Goal: Navigation & Orientation: Find specific page/section

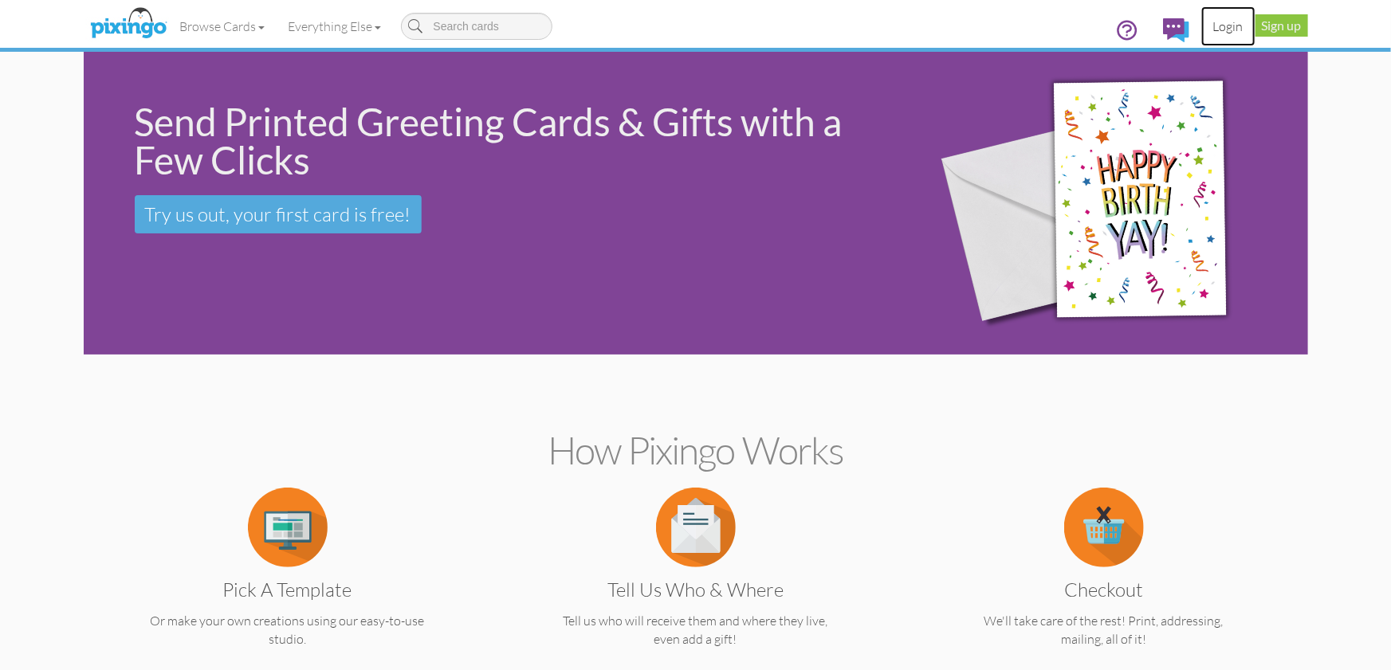
click at [1225, 25] on link "Login" at bounding box center [1228, 26] width 54 height 40
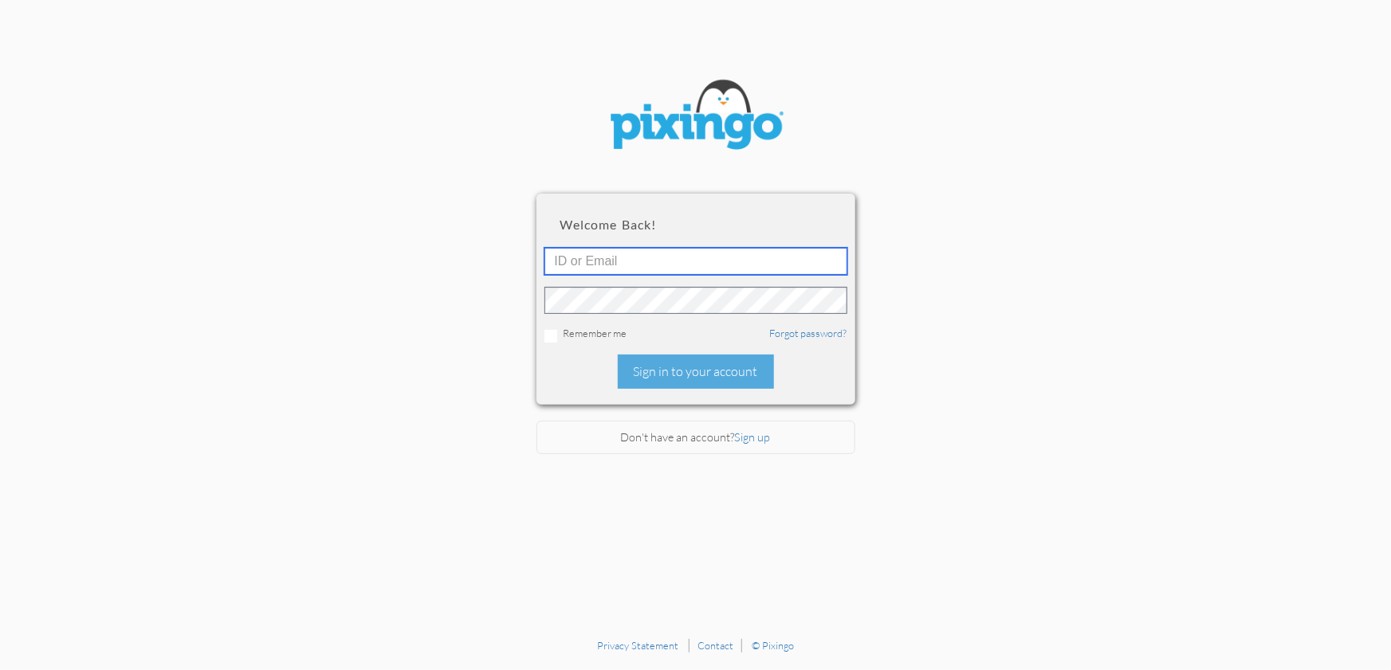
type input "1644"
click at [705, 379] on div "Sign in to your account" at bounding box center [696, 372] width 156 height 34
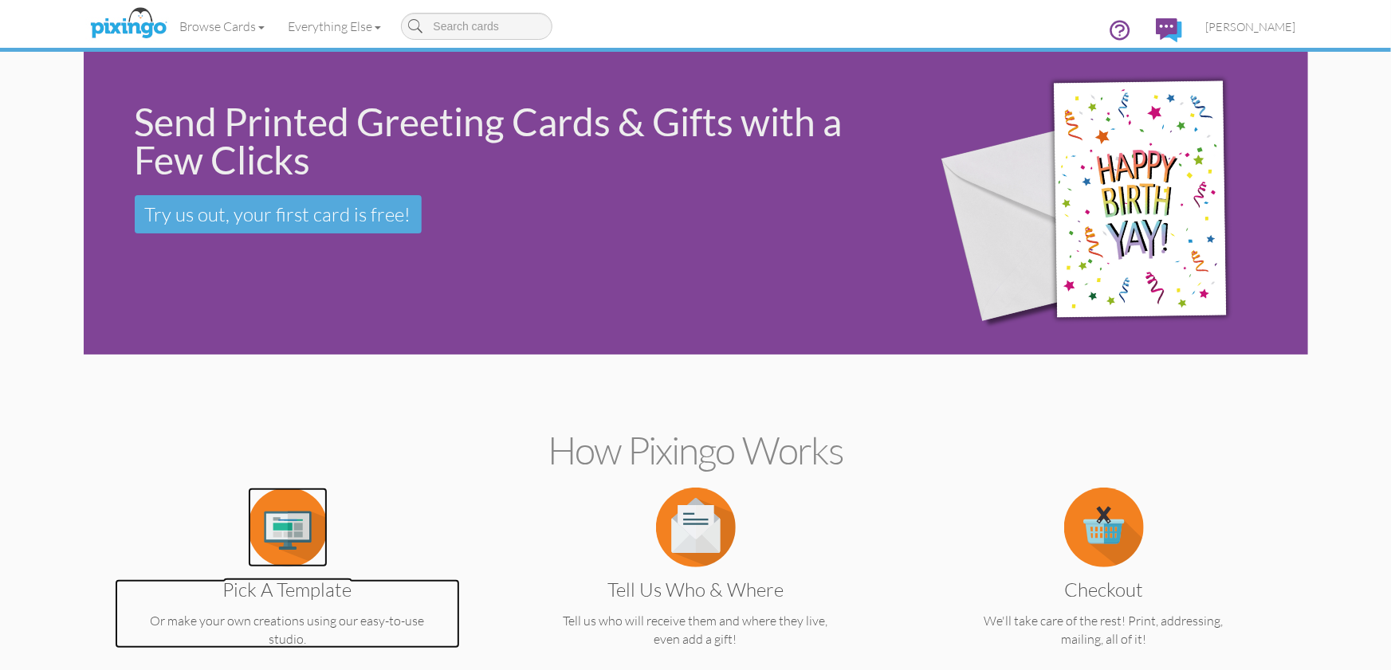
click at [289, 516] on img at bounding box center [288, 528] width 80 height 80
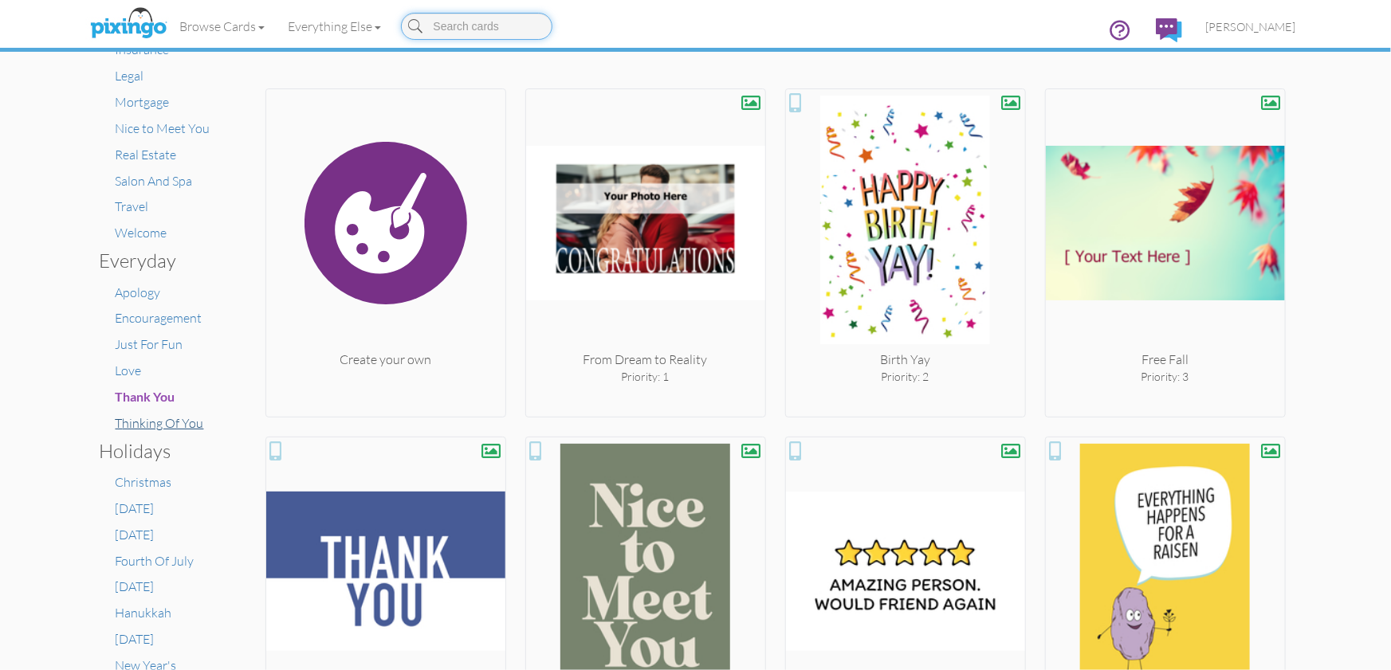
scroll to position [306, 0]
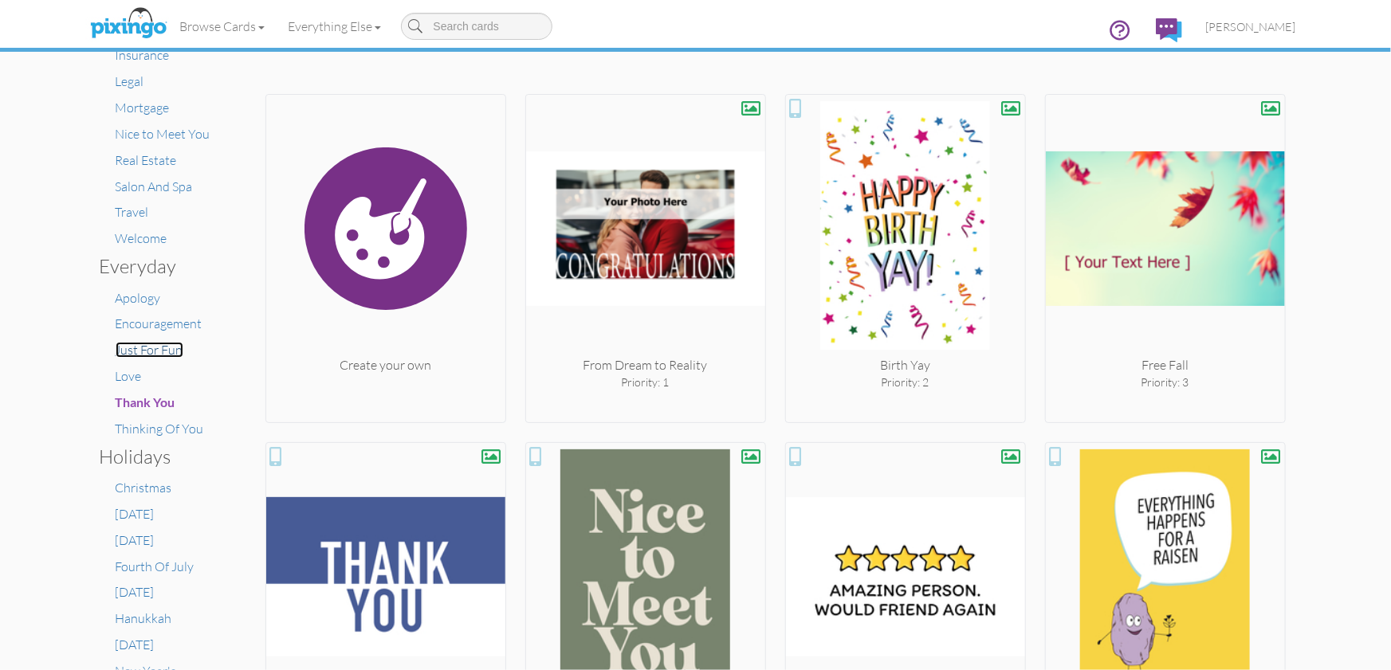
click at [150, 342] on span "Just For Fun" at bounding box center [150, 350] width 68 height 16
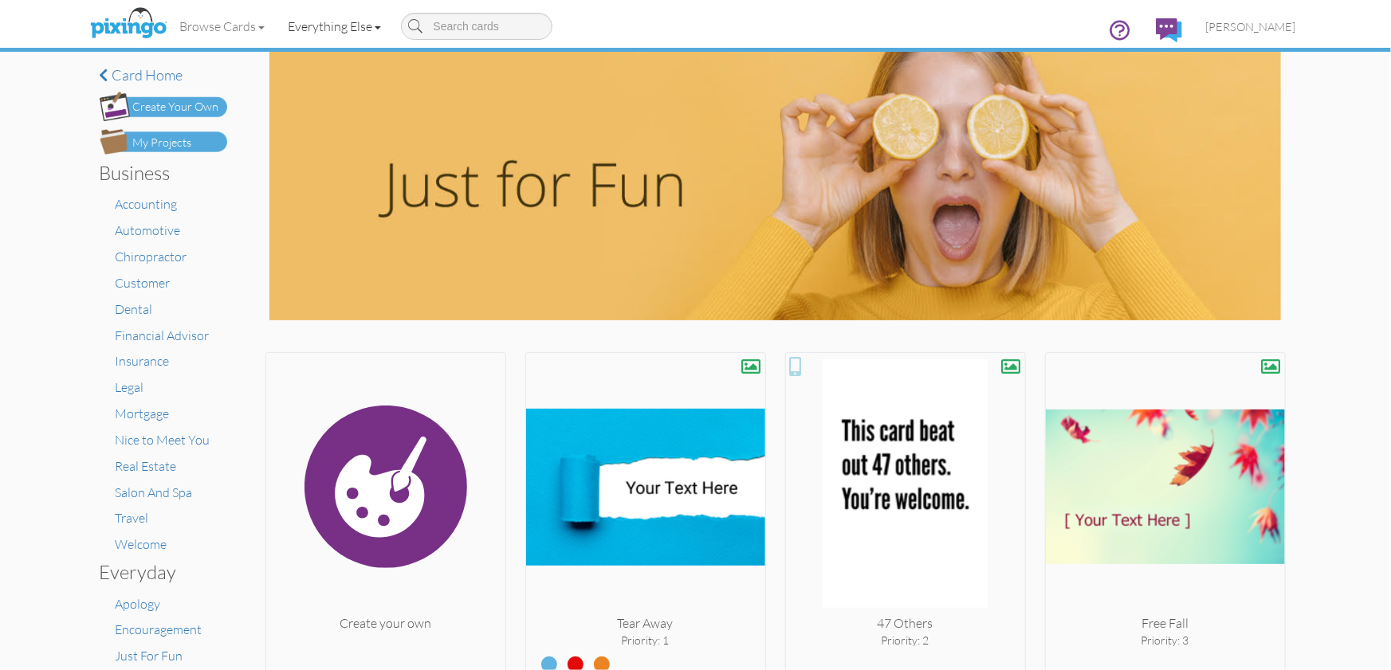
click at [329, 32] on link "Everything Else" at bounding box center [335, 26] width 116 height 40
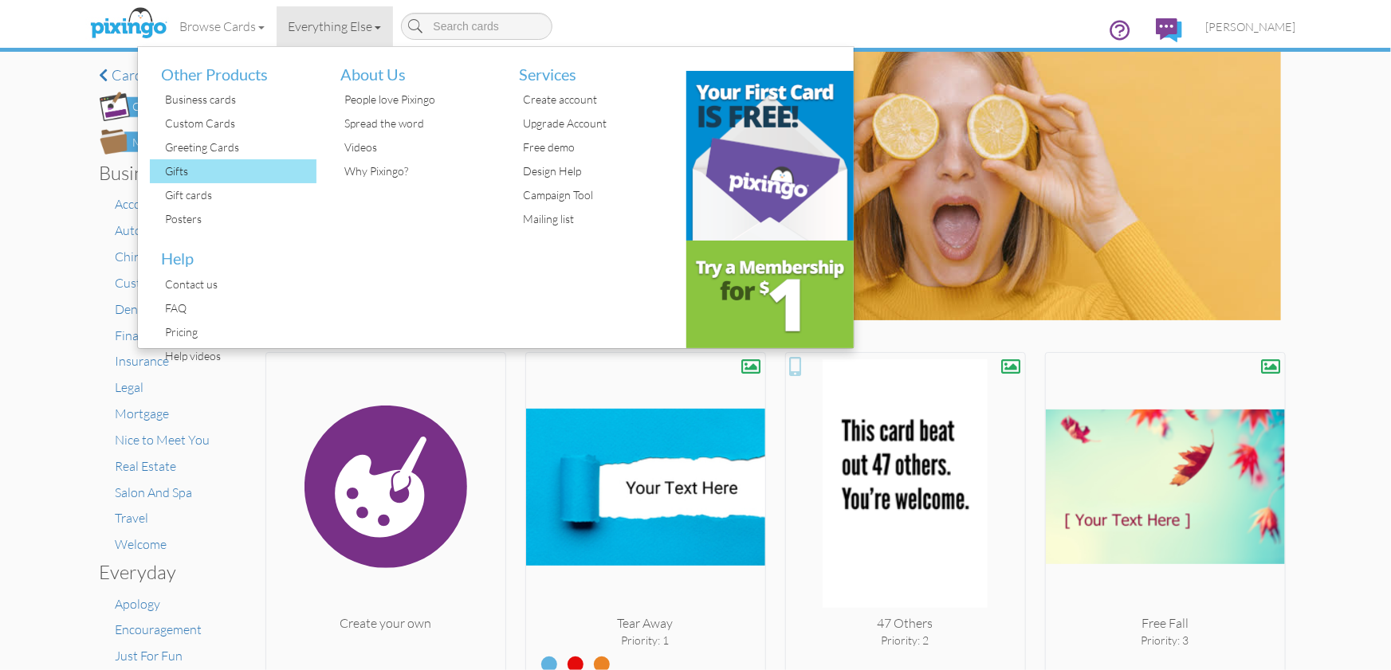
click at [183, 174] on div "Gifts" at bounding box center [239, 171] width 155 height 24
